Goal: Information Seeking & Learning: Learn about a topic

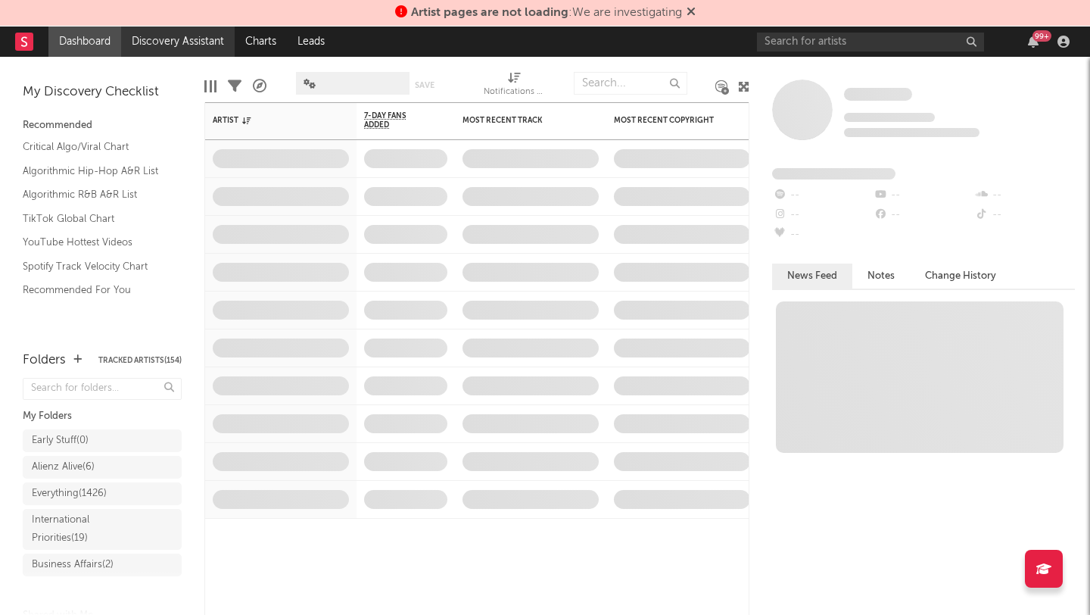
click at [165, 42] on link "Discovery Assistant" at bounding box center [178, 41] width 114 height 30
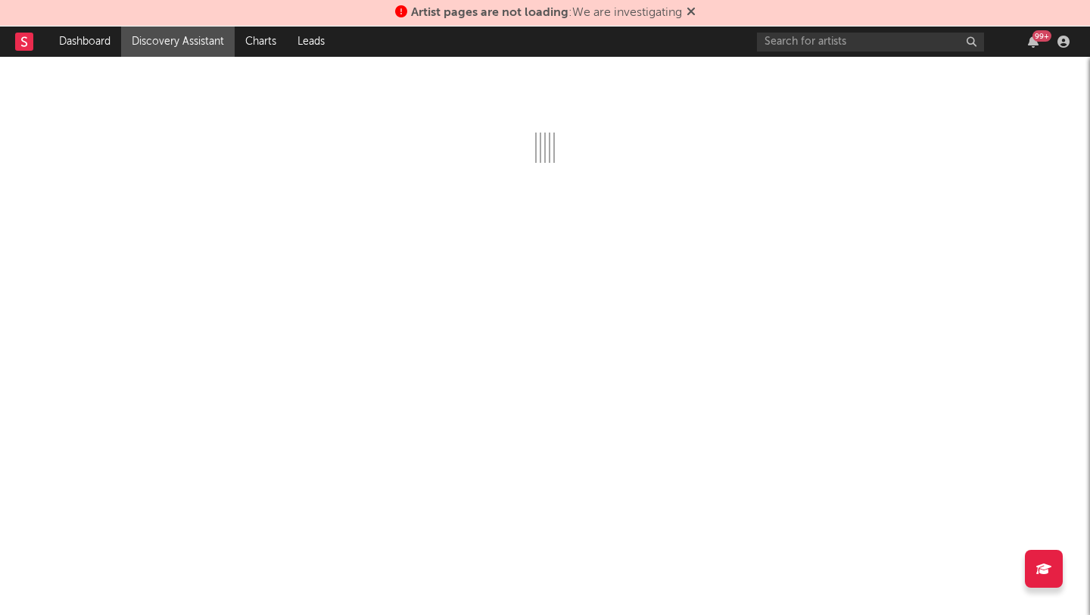
click at [696, 9] on icon at bounding box center [691, 11] width 9 height 12
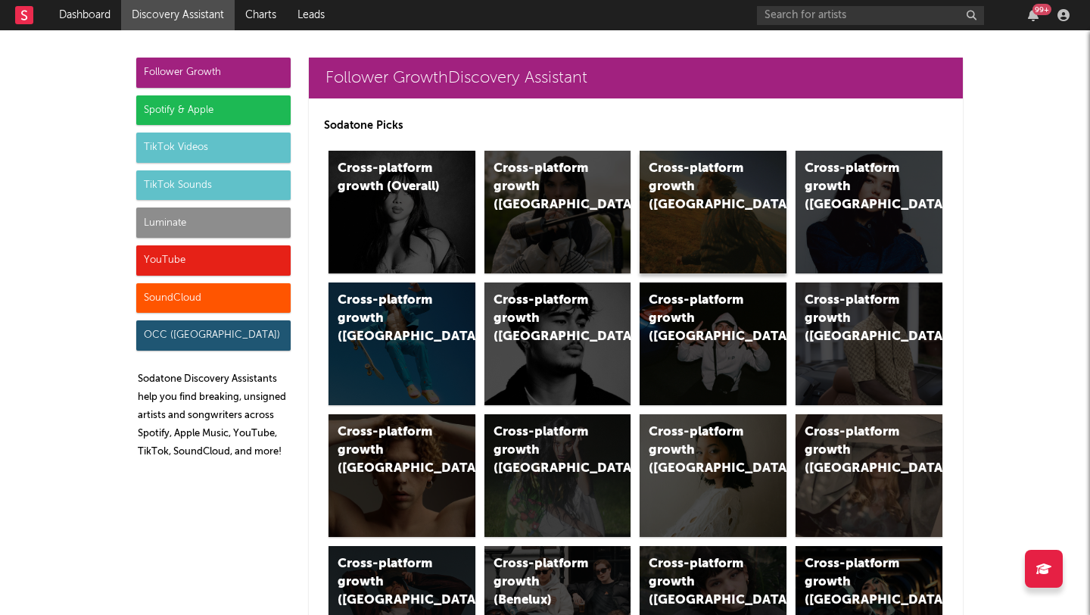
click at [687, 214] on div "Cross-platform growth ([GEOGRAPHIC_DATA])" at bounding box center [713, 212] width 147 height 123
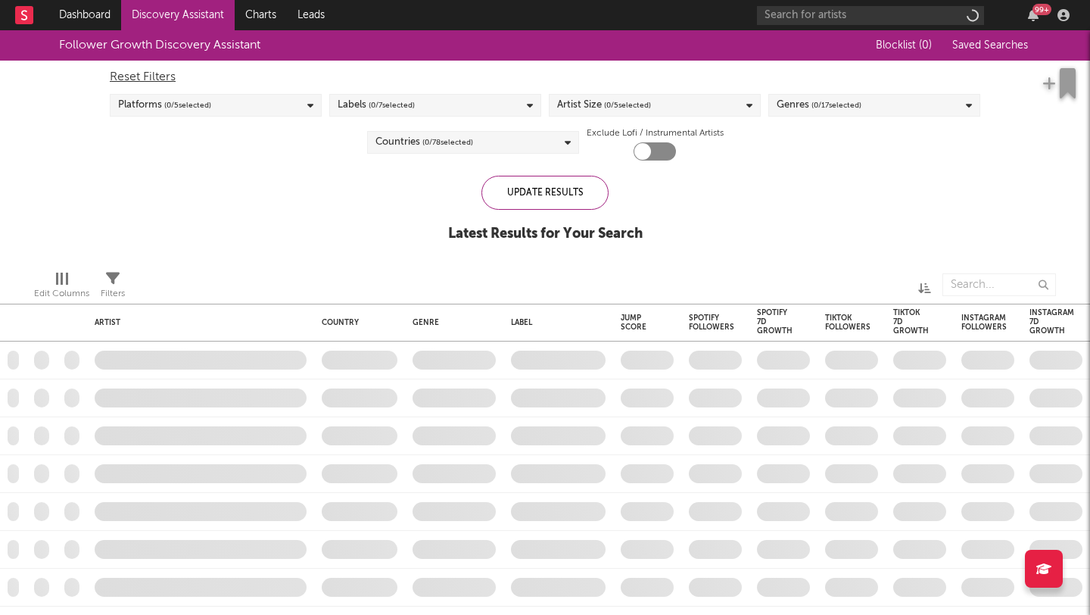
checkbox input "true"
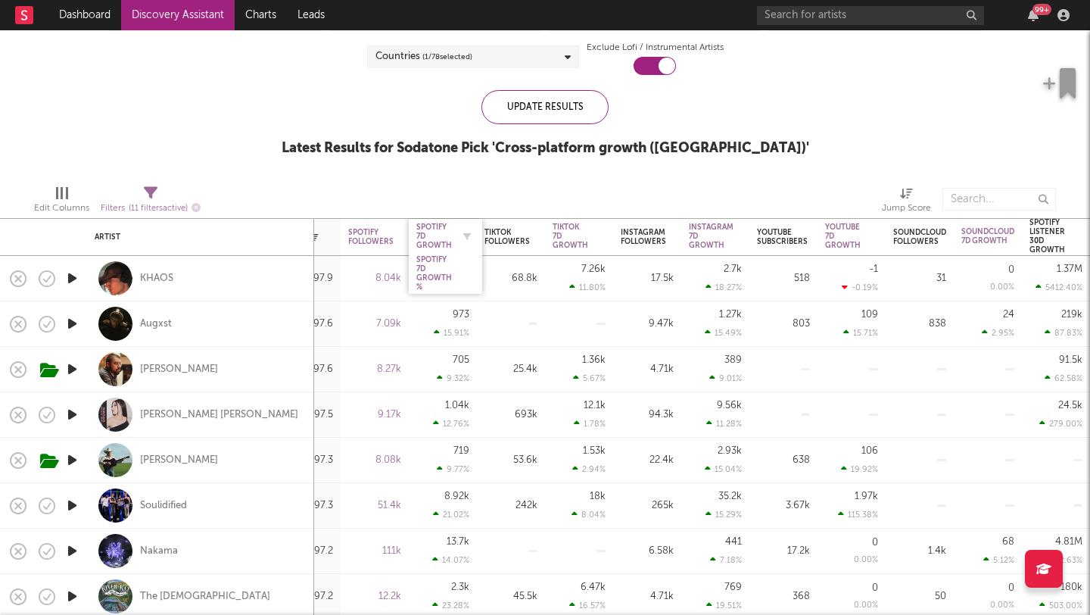
click at [424, 231] on div "Spotify 7D Growth" at bounding box center [434, 236] width 36 height 27
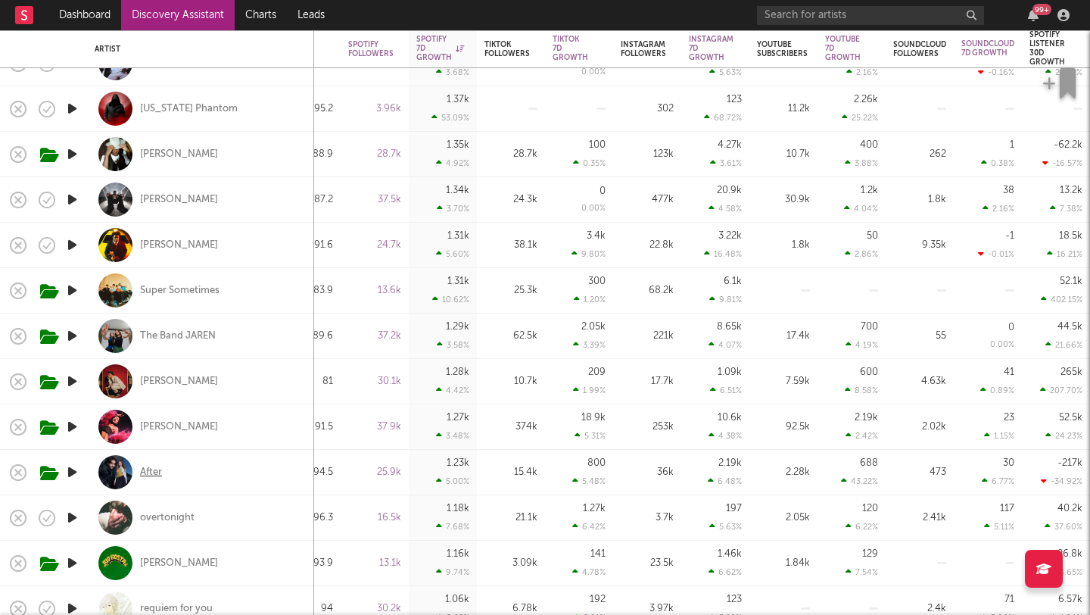
click at [157, 471] on div "After" at bounding box center [151, 473] width 22 height 14
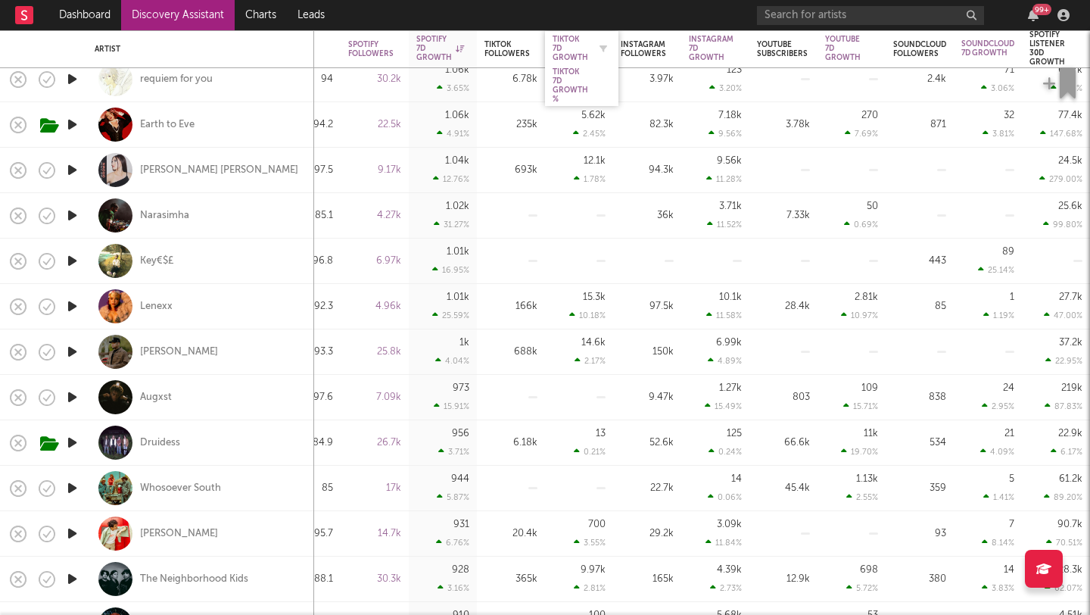
click at [562, 43] on div "Tiktok 7D Growth" at bounding box center [571, 48] width 36 height 27
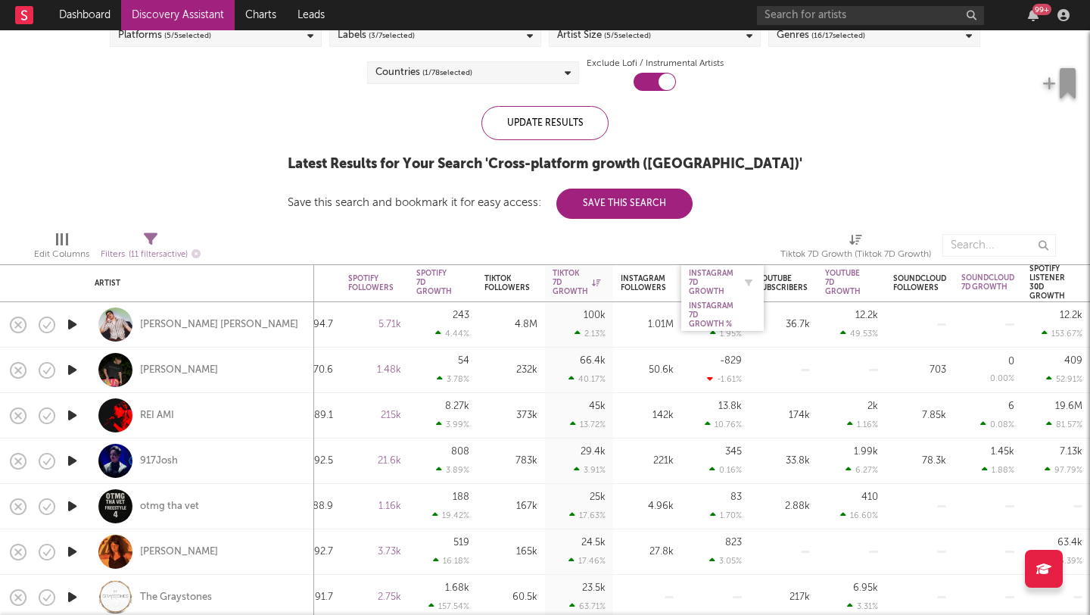
click at [711, 277] on div "Instagram 7D Growth" at bounding box center [711, 282] width 45 height 27
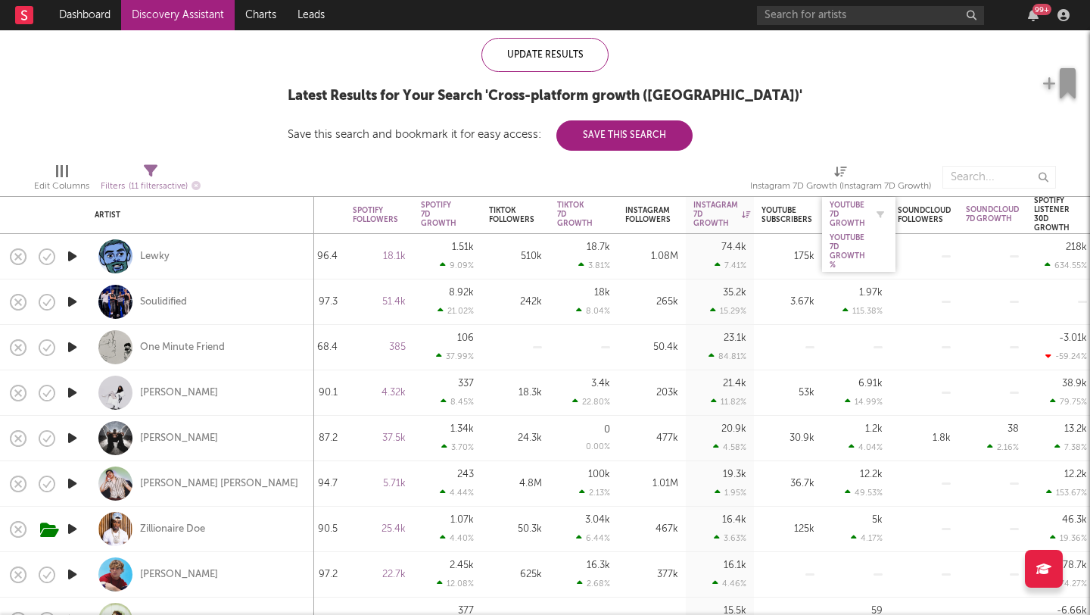
click at [835, 212] on div "YouTube 7D Growth" at bounding box center [848, 214] width 36 height 27
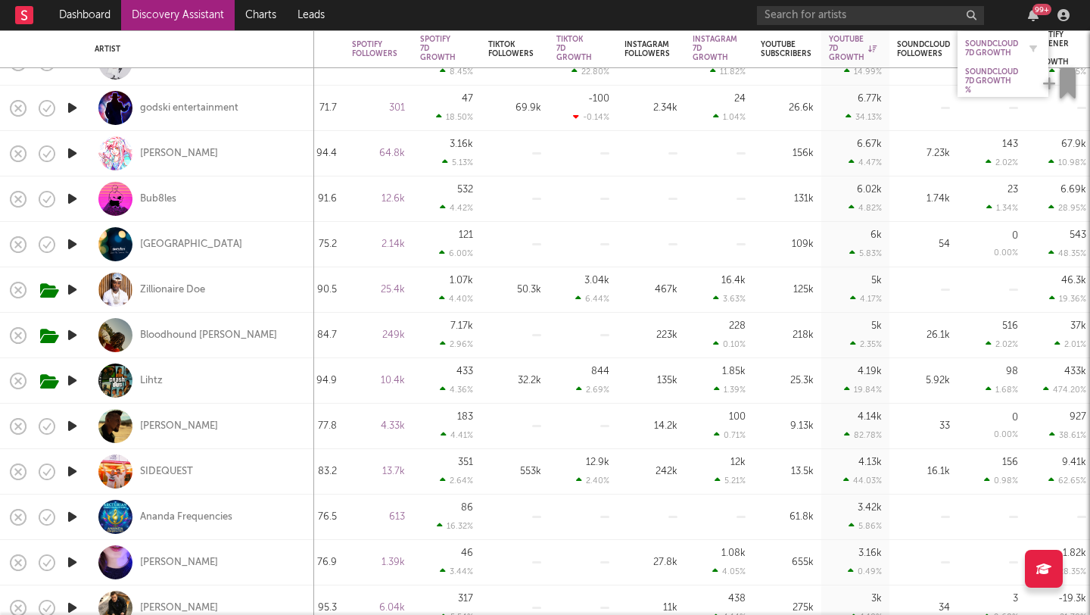
click at [973, 45] on div "Soundcloud 7D Growth" at bounding box center [991, 48] width 53 height 18
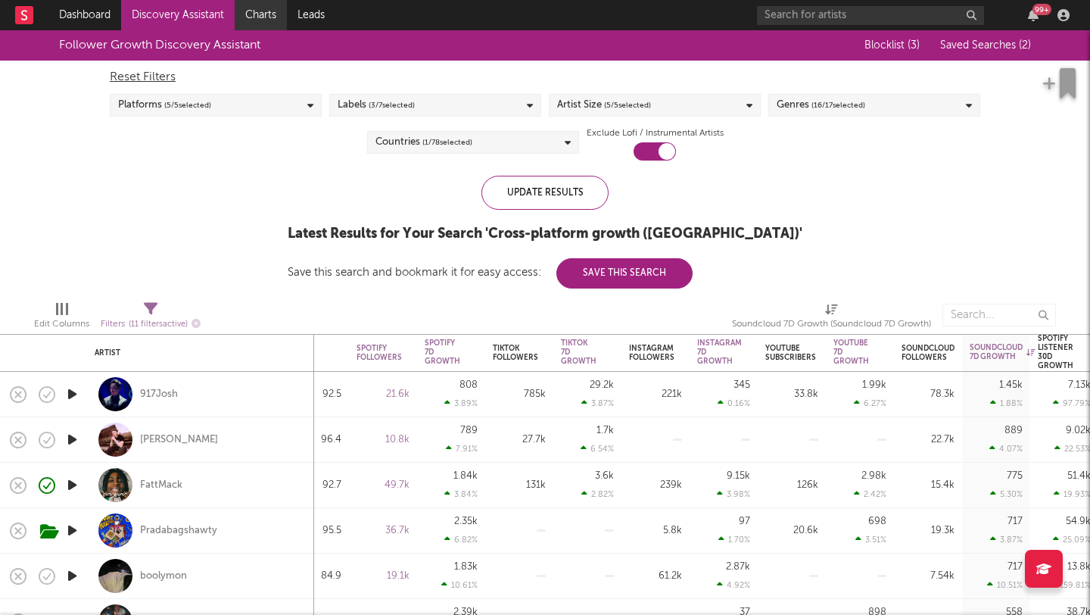
click at [261, 22] on link "Charts" at bounding box center [261, 15] width 52 height 30
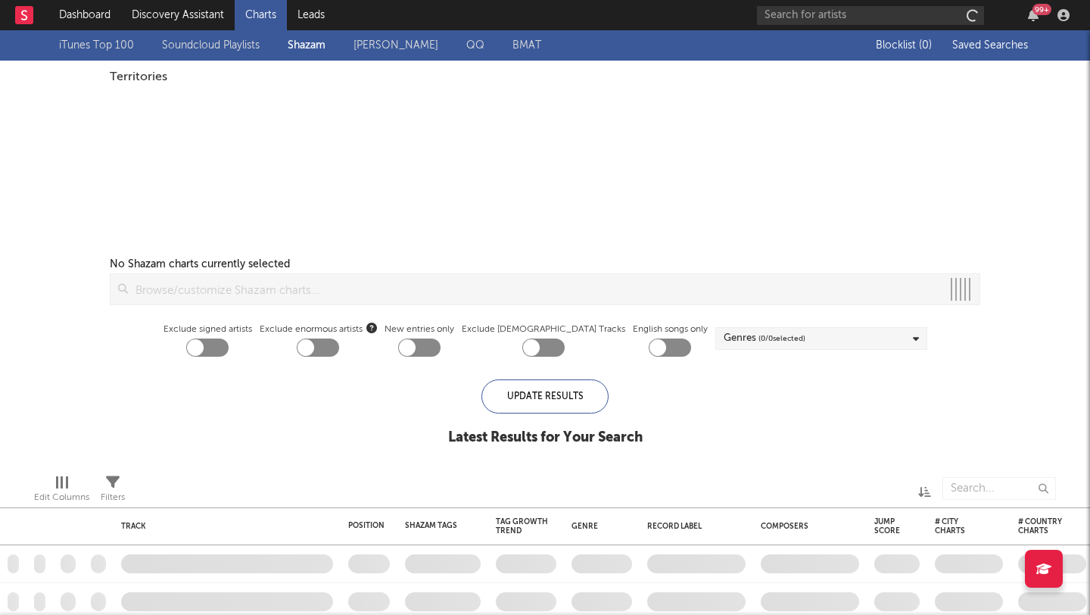
checkbox input "true"
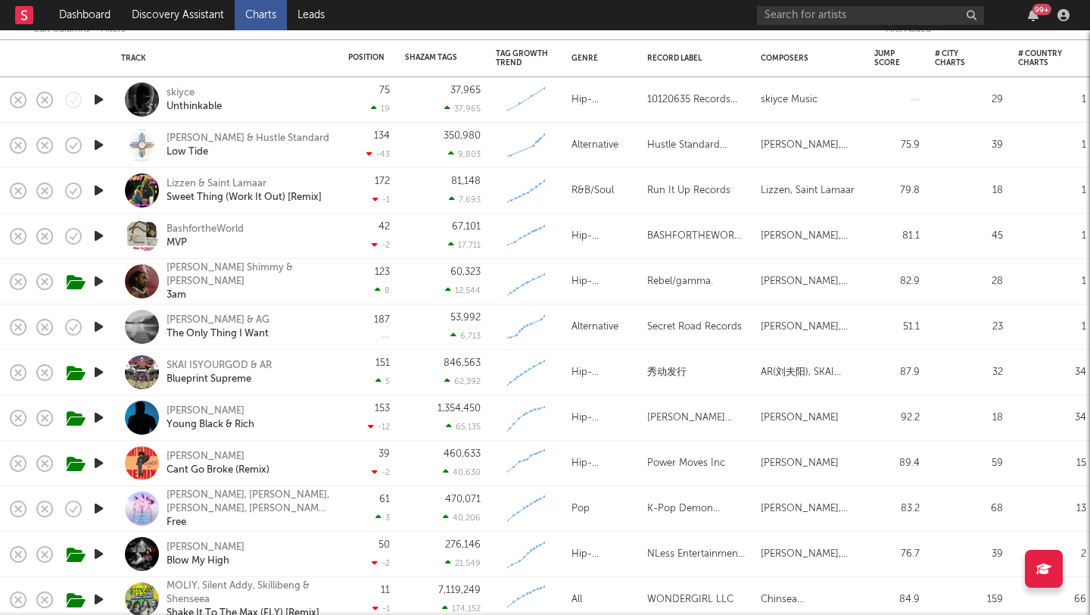
click at [568, 79] on div "Hip-Hop/Rap" at bounding box center [602, 99] width 76 height 45
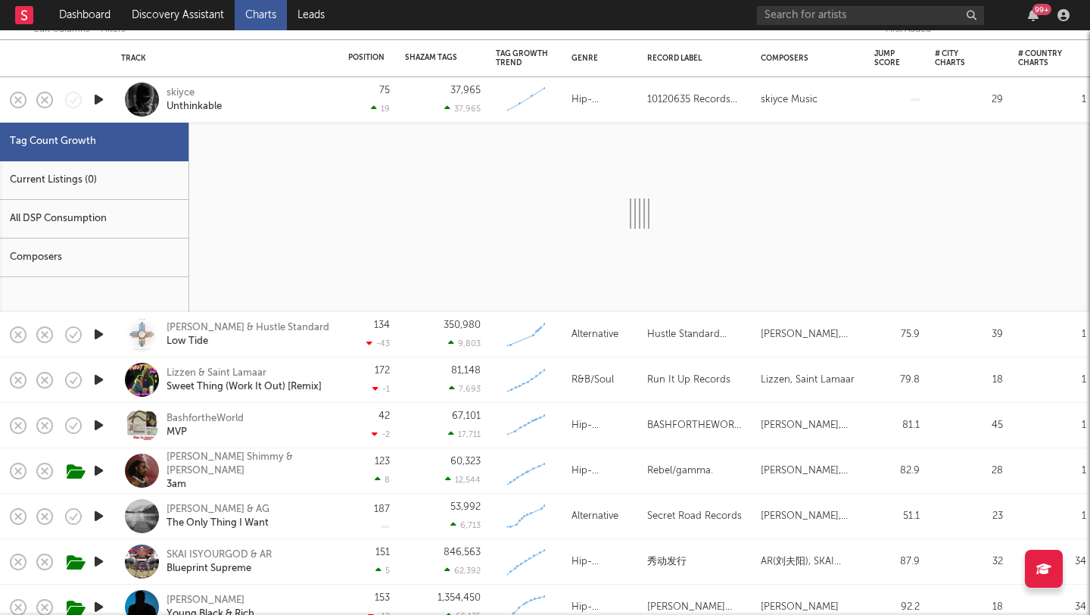
select select "1w"
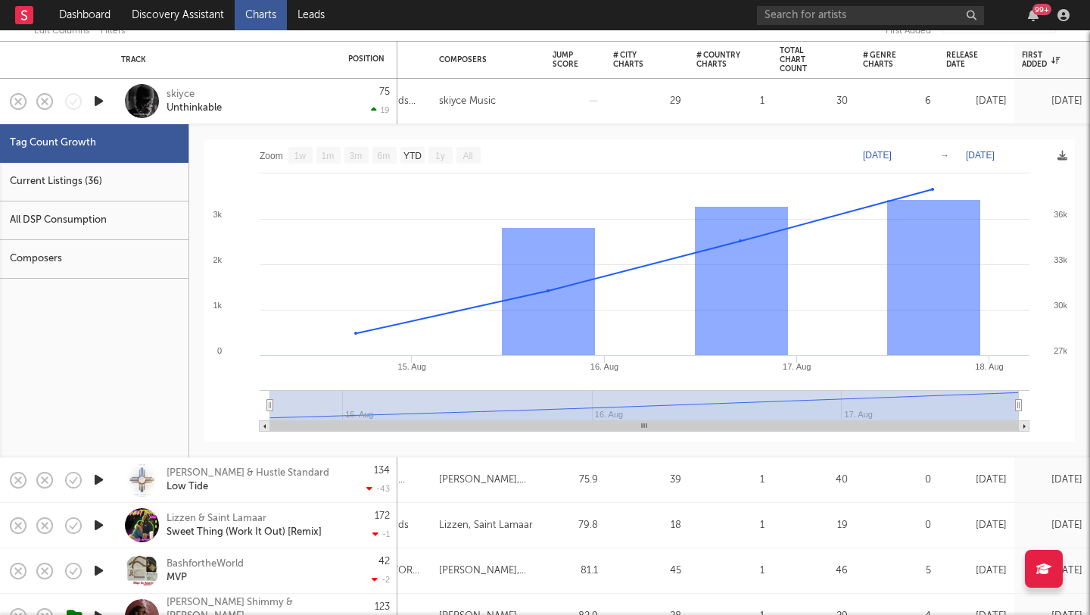
click at [269, 14] on link "Charts" at bounding box center [261, 15] width 52 height 30
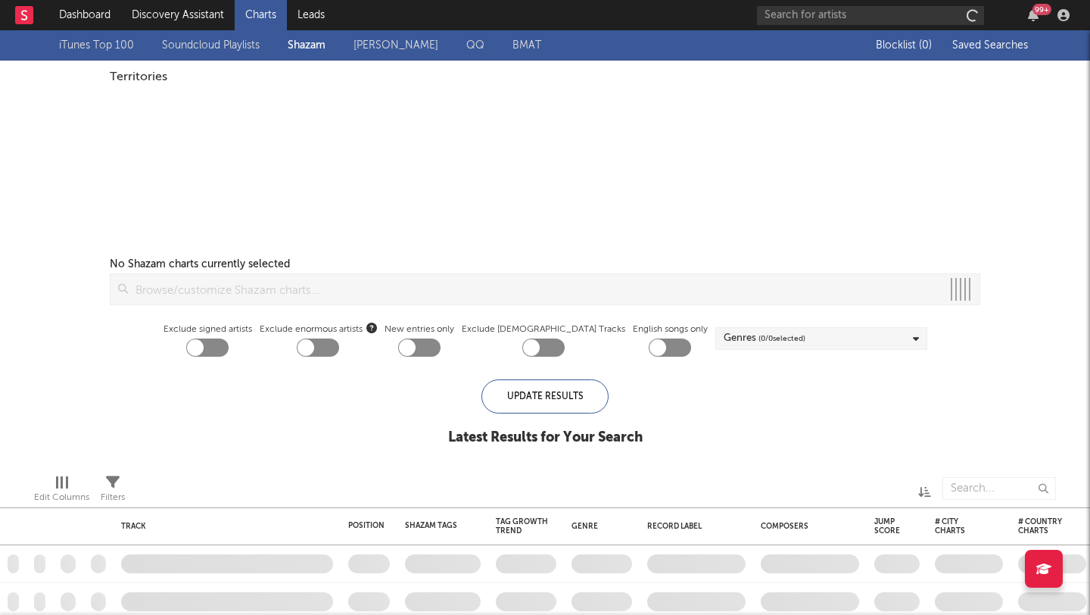
checkbox input "true"
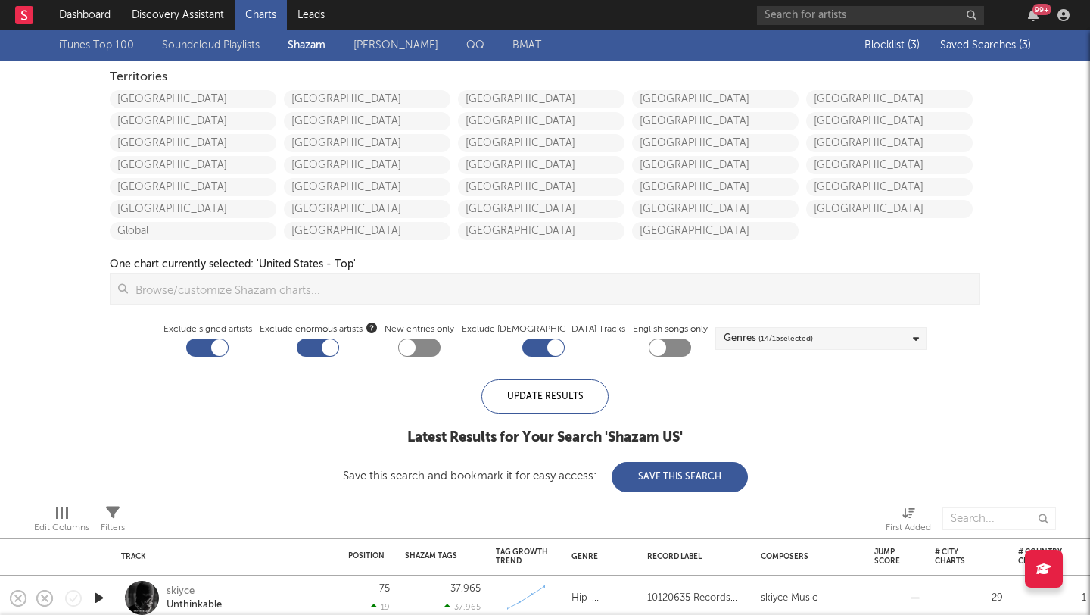
click at [963, 48] on span "Saved Searches ( 3 )" at bounding box center [985, 45] width 91 height 11
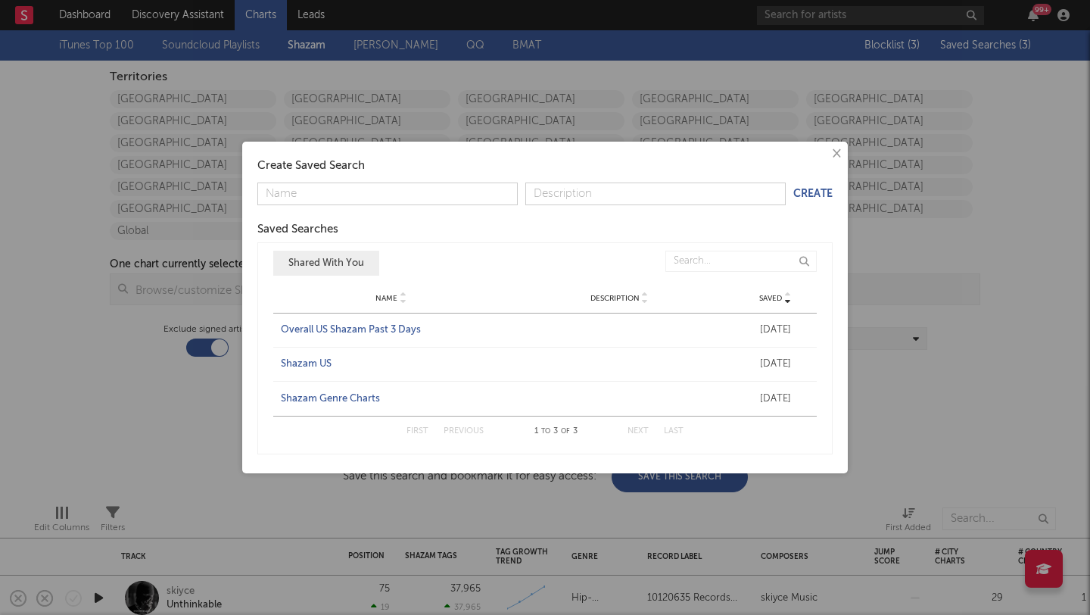
click at [329, 332] on div "Overall US Shazam Past 3 Days" at bounding box center [391, 329] width 221 height 15
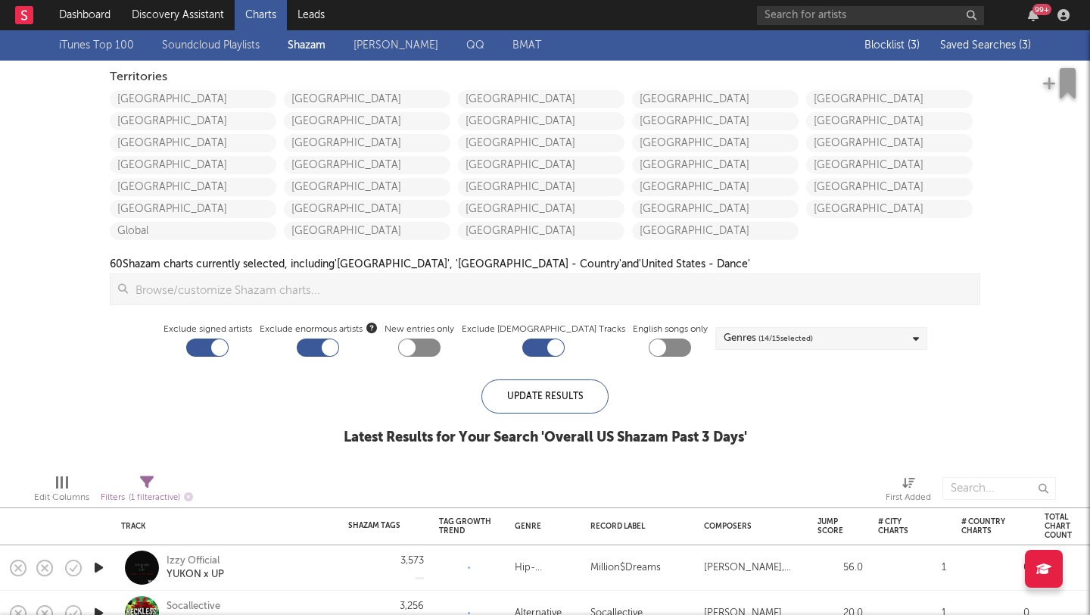
click at [999, 45] on span "Saved Searches ( 3 )" at bounding box center [985, 45] width 91 height 11
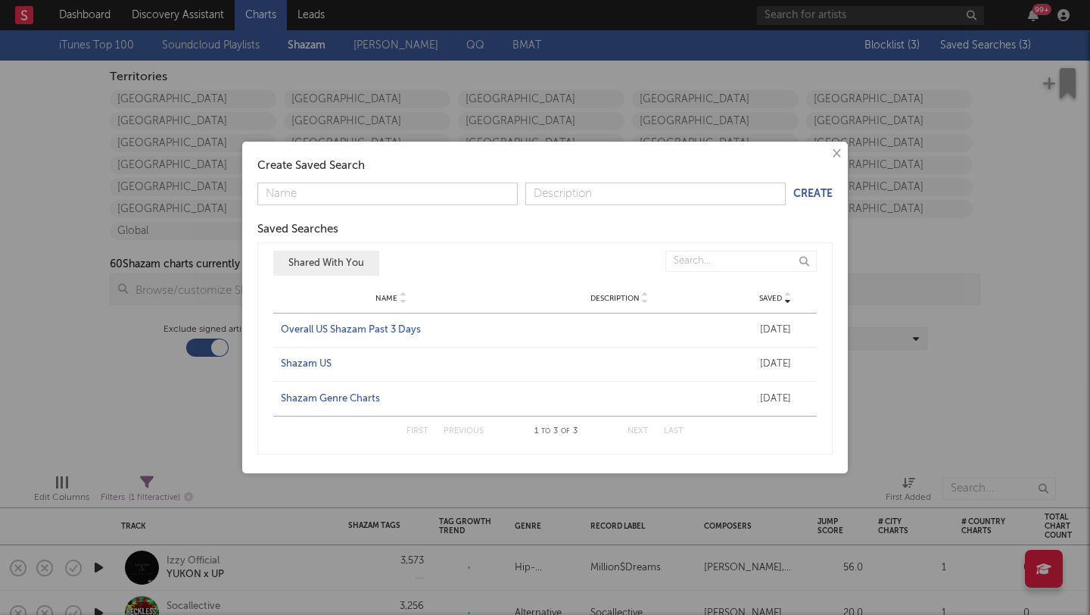
click at [285, 364] on div "Shazam US" at bounding box center [391, 364] width 221 height 15
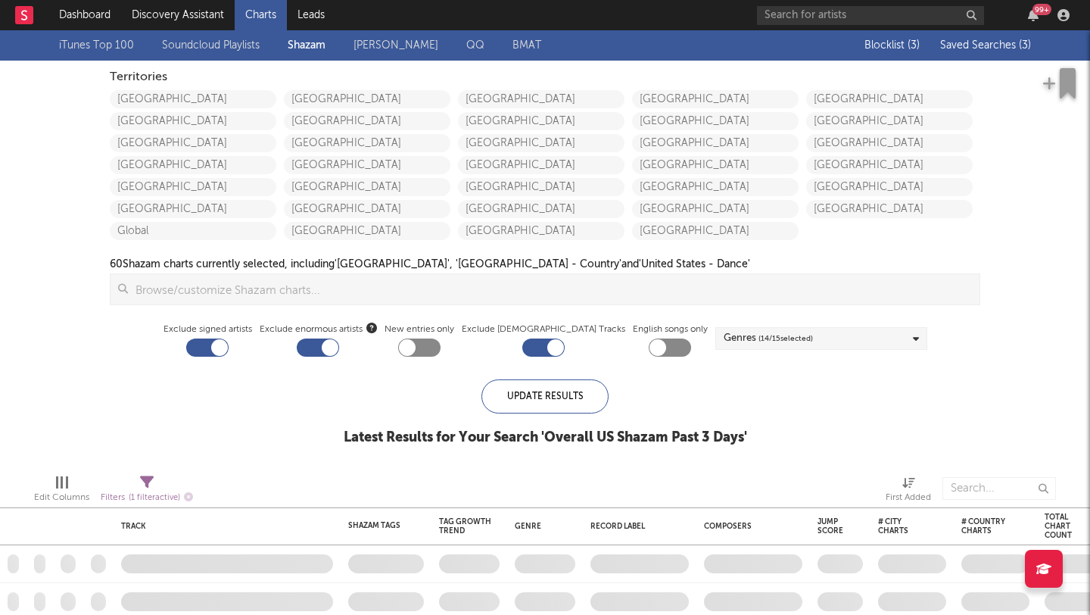
checkbox input "false"
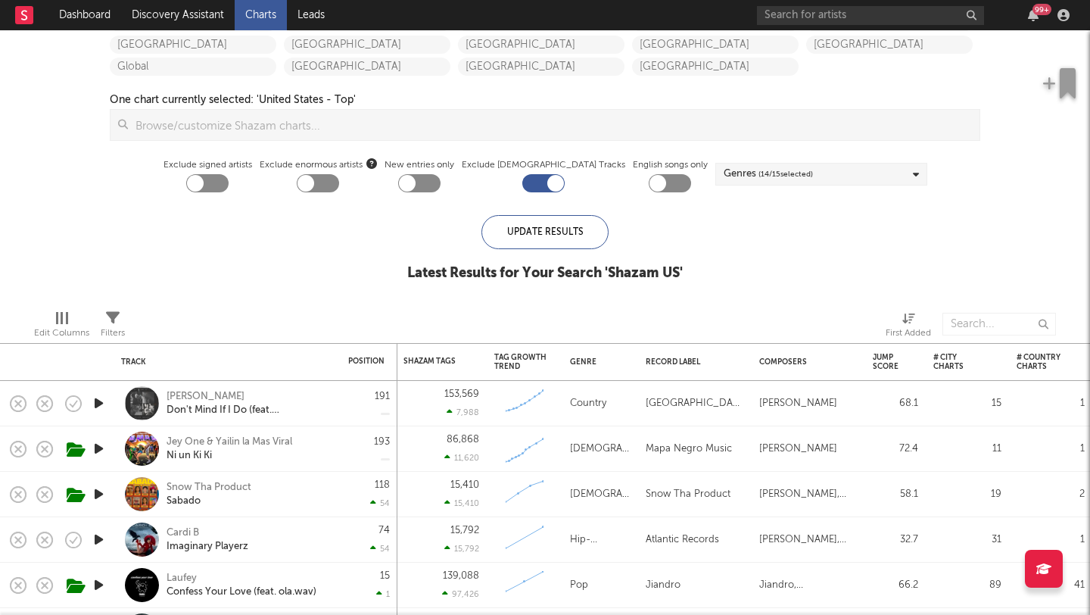
click at [314, 186] on div at bounding box center [305, 183] width 17 height 17
checkbox input "true"
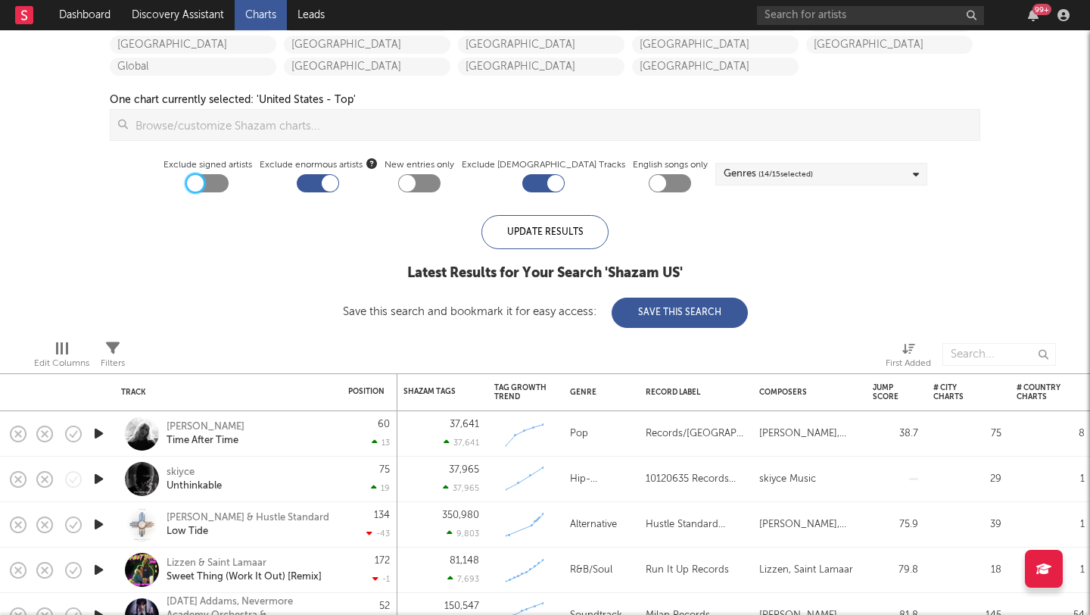
click at [204, 184] on div at bounding box center [195, 183] width 17 height 17
checkbox input "true"
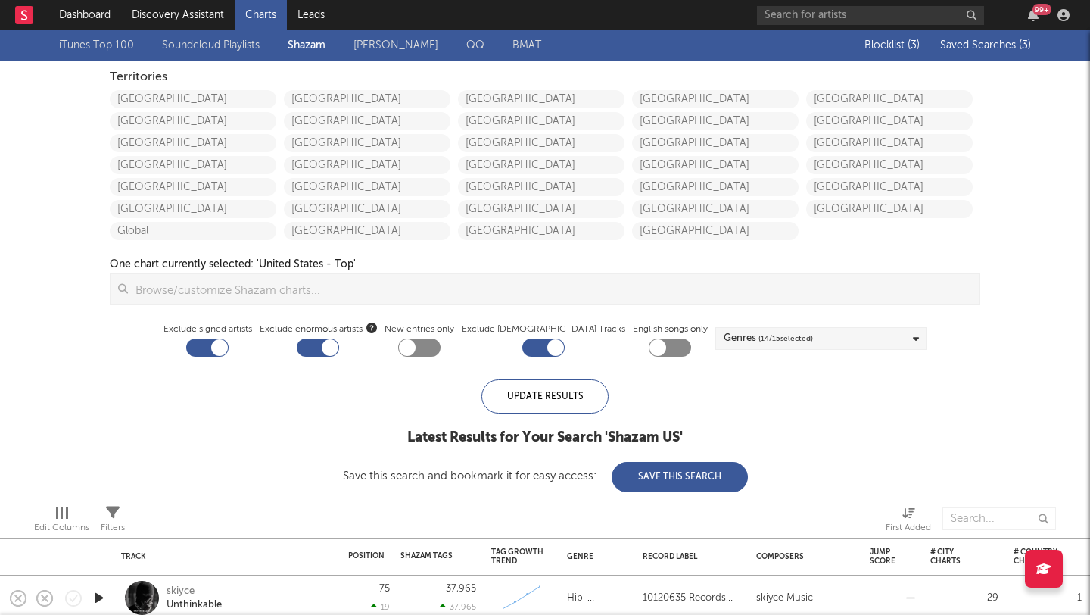
click at [966, 38] on div "Blocklist ( 3 ) Saved Searches ( 3 )" at bounding box center [936, 45] width 189 height 30
click at [964, 54] on div "Blocklist ( 3 ) Saved Searches ( 3 )" at bounding box center [936, 45] width 189 height 30
click at [964, 48] on span "Saved Searches ( 3 )" at bounding box center [985, 45] width 91 height 11
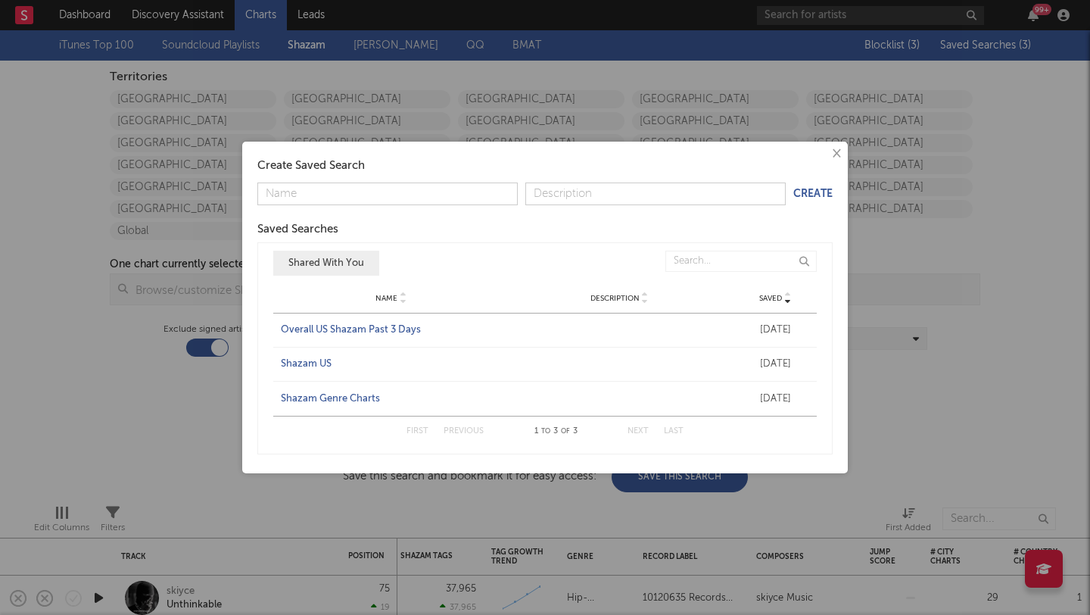
click at [366, 396] on div "Shazam Genre Charts" at bounding box center [391, 398] width 221 height 15
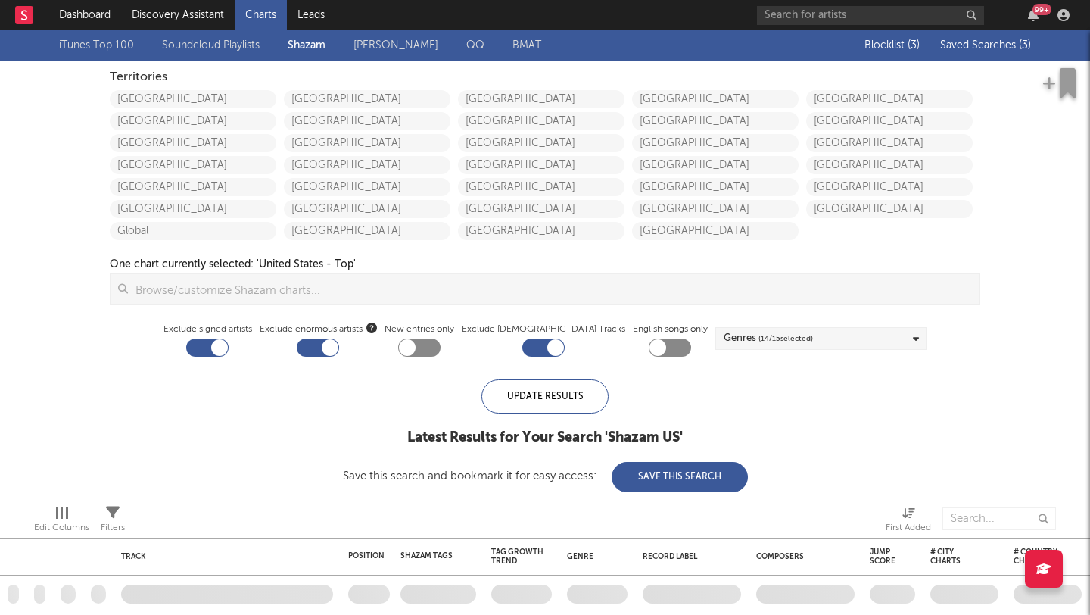
checkbox input "false"
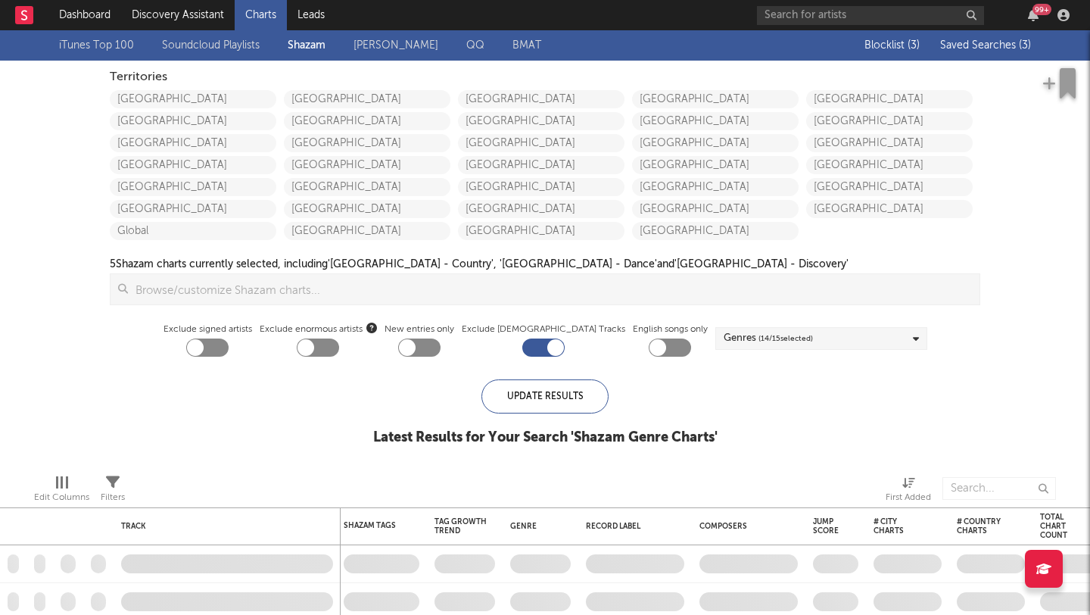
click at [339, 352] on div at bounding box center [318, 347] width 42 height 18
checkbox input "true"
click at [229, 350] on div at bounding box center [207, 347] width 42 height 18
checkbox input "true"
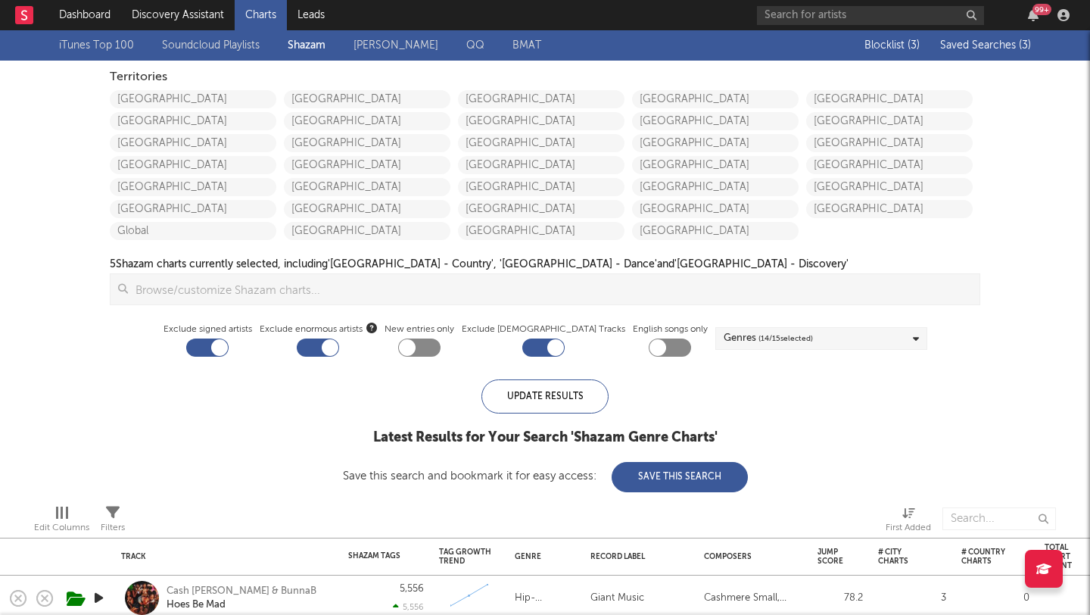
click at [107, 51] on link "iTunes Top 100" at bounding box center [96, 45] width 75 height 18
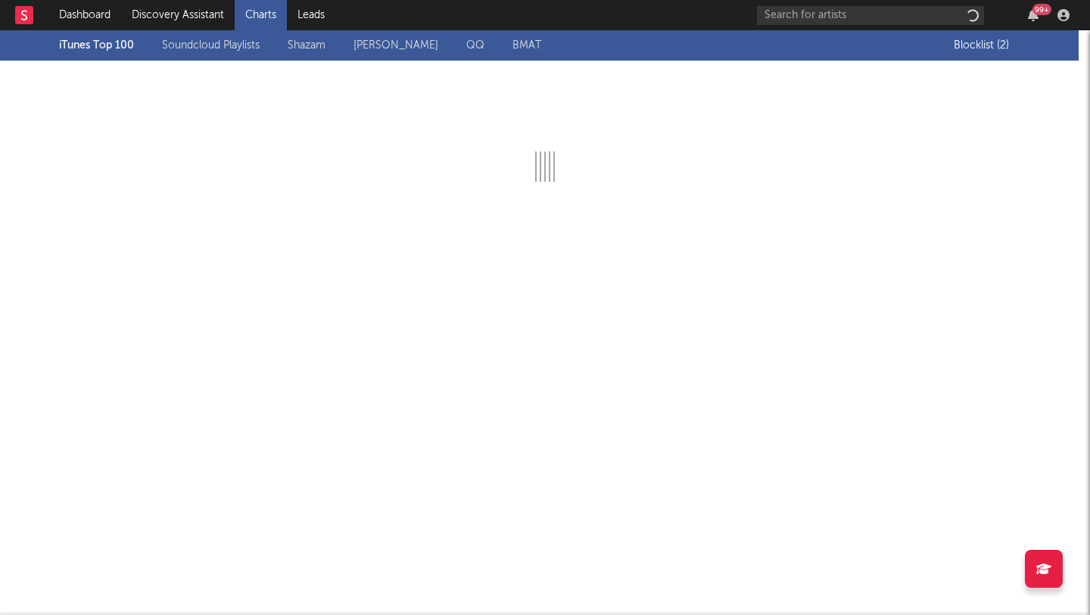
click at [168, 31] on div "iTunes Top 100 Soundcloud Playlists [PERSON_NAME] QQ BMAT" at bounding box center [506, 45] width 895 height 30
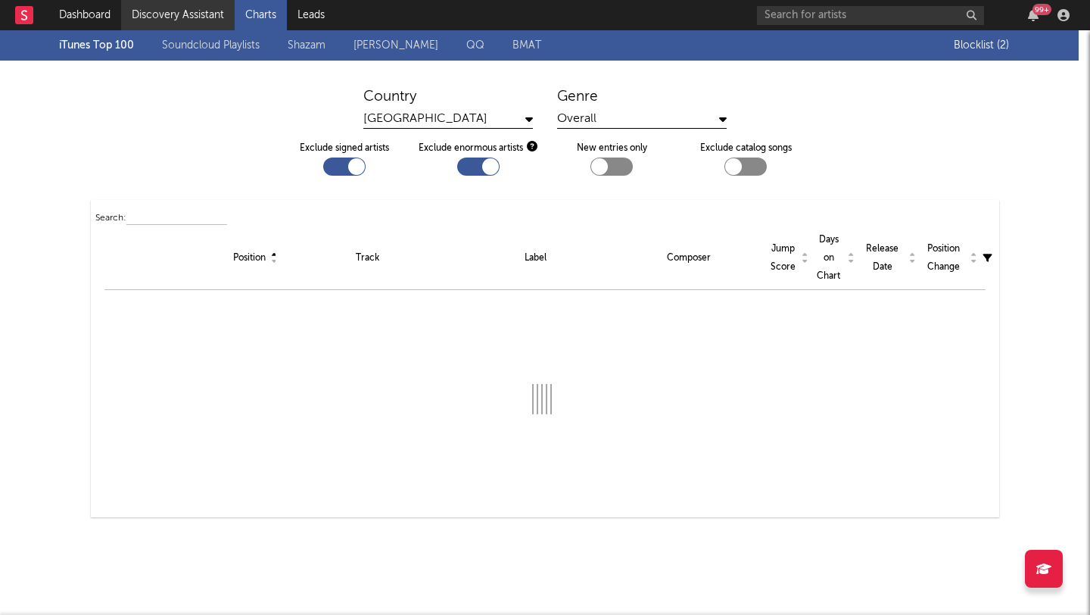
click at [163, 17] on link "Discovery Assistant" at bounding box center [178, 15] width 114 height 30
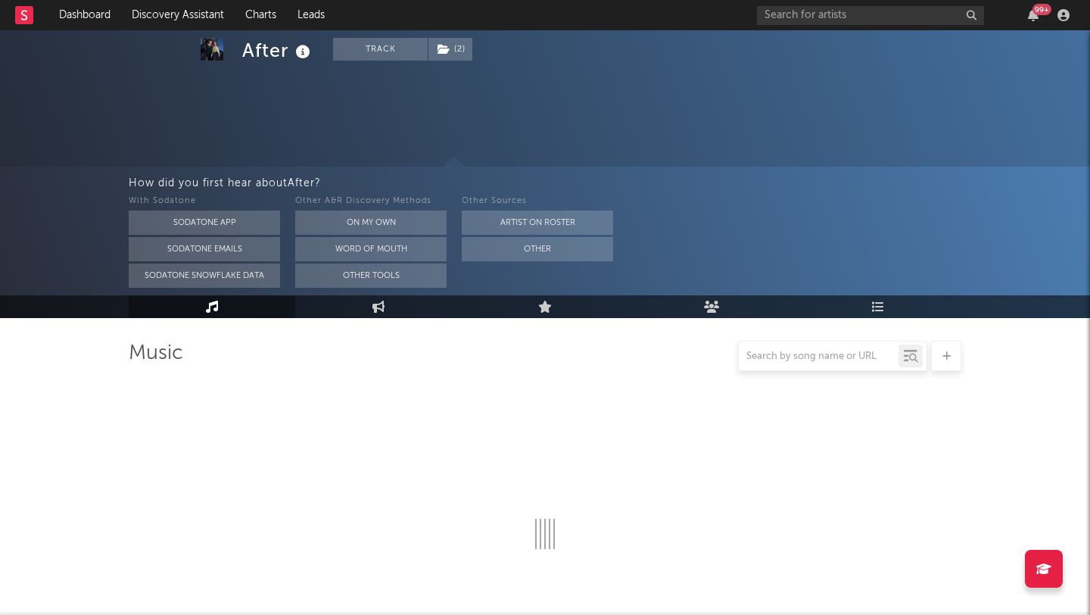
select select "6m"
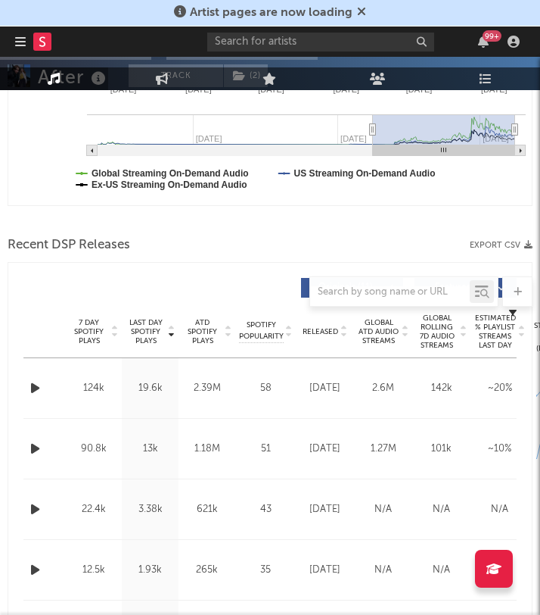
scroll to position [514, 0]
